Goal: Transaction & Acquisition: Purchase product/service

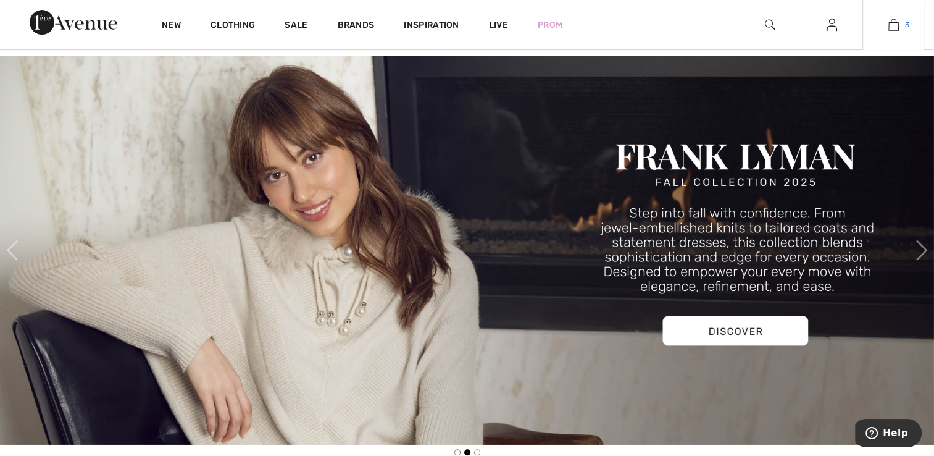
click at [886, 28] on link "3" at bounding box center [893, 24] width 60 height 15
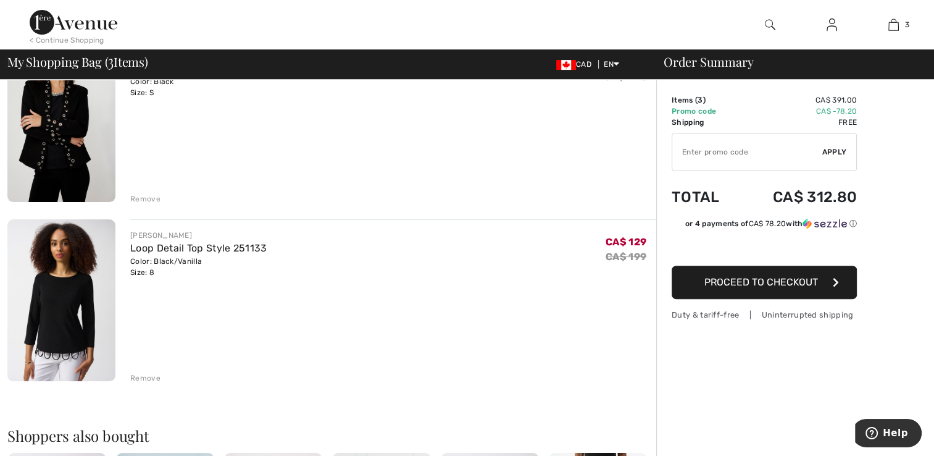
scroll to position [368, 0]
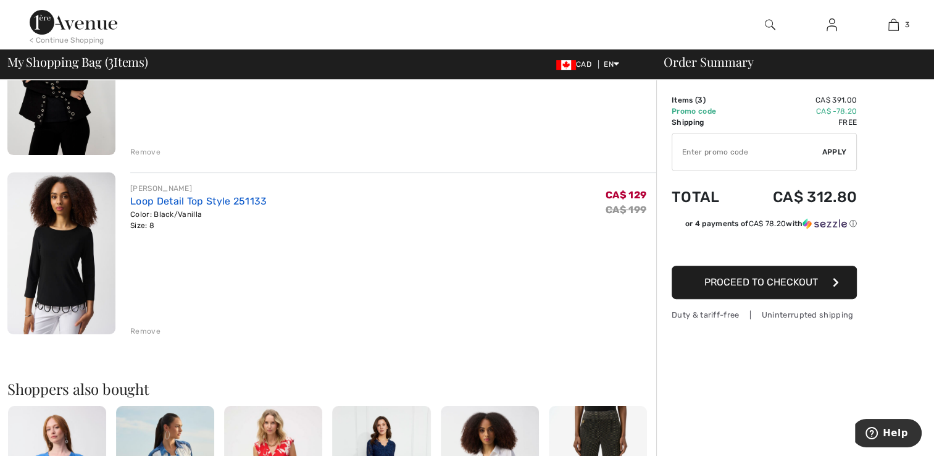
click at [151, 202] on link "Loop Detail Top Style 251133" at bounding box center [198, 201] width 136 height 12
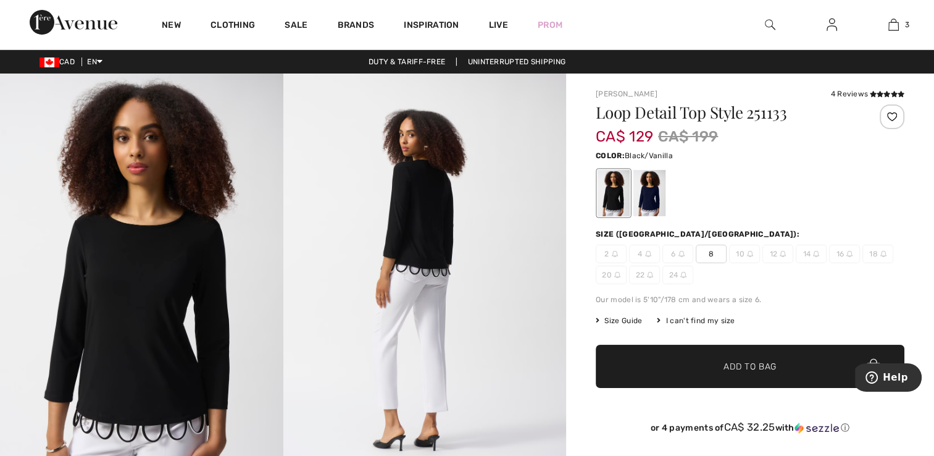
click at [705, 322] on div "I can't find my size" at bounding box center [696, 320] width 78 height 11
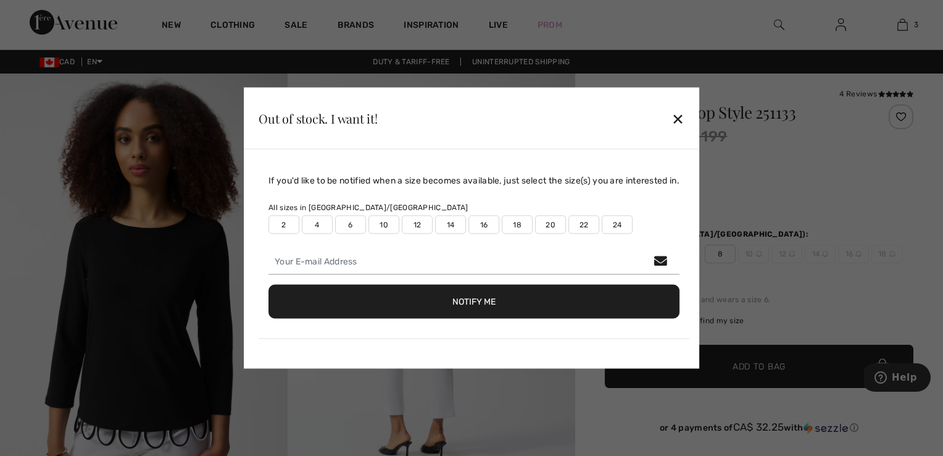
click at [581, 230] on label "22" at bounding box center [584, 224] width 31 height 19
click at [556, 300] on button "Notify Me" at bounding box center [474, 302] width 411 height 34
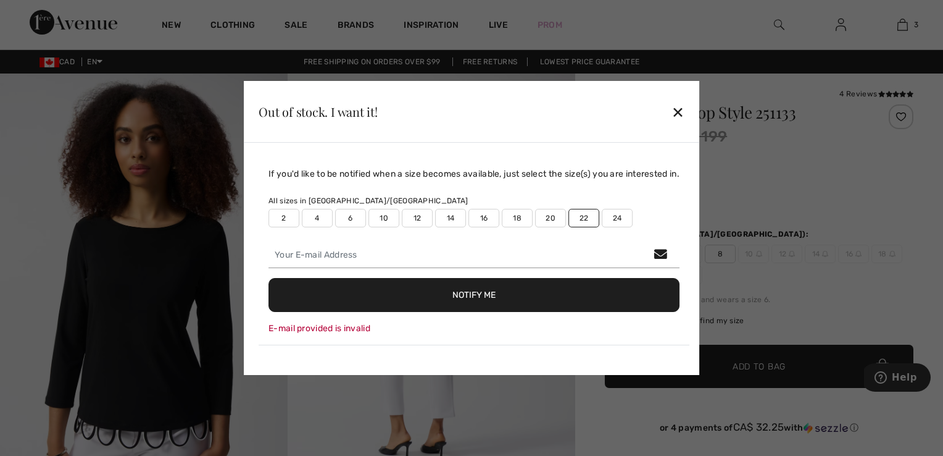
click at [684, 117] on div "✕" at bounding box center [678, 112] width 13 height 26
